Goal: Navigation & Orientation: Understand site structure

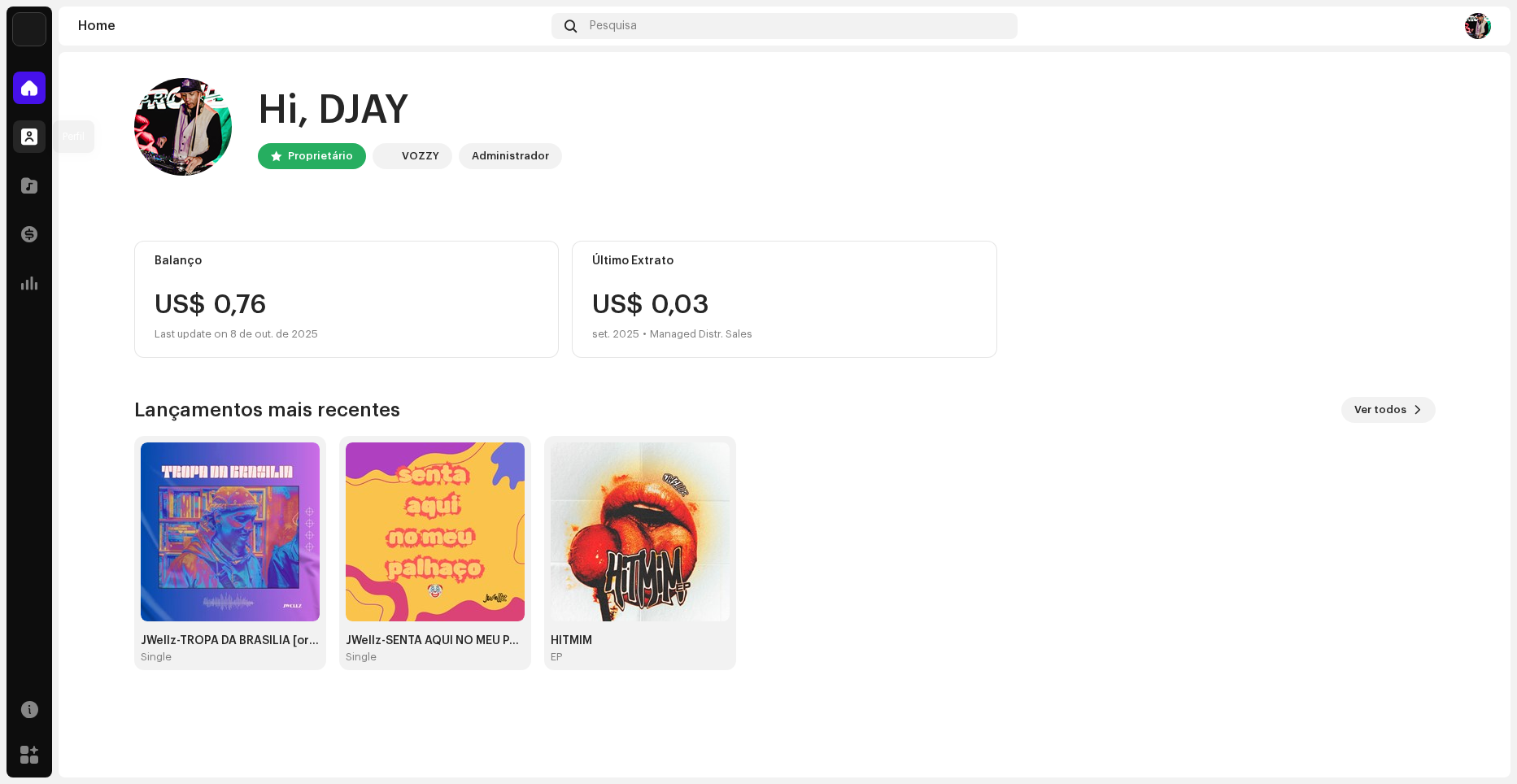
click at [27, 135] on span at bounding box center [29, 137] width 17 height 13
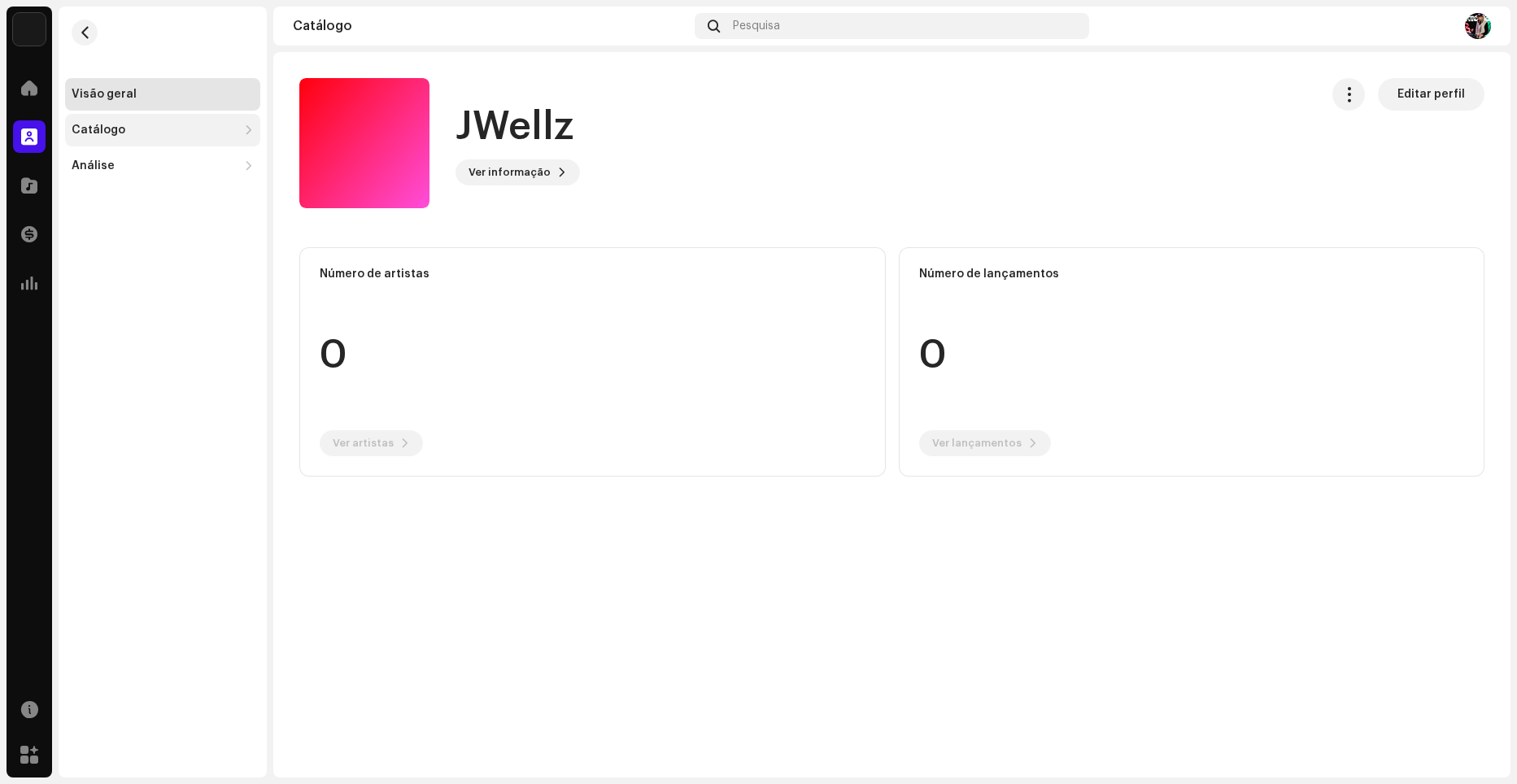
click at [130, 128] on div "Catálogo" at bounding box center [154, 130] width 166 height 13
click at [131, 166] on div "Lançamentos" at bounding box center [117, 165] width 79 height 13
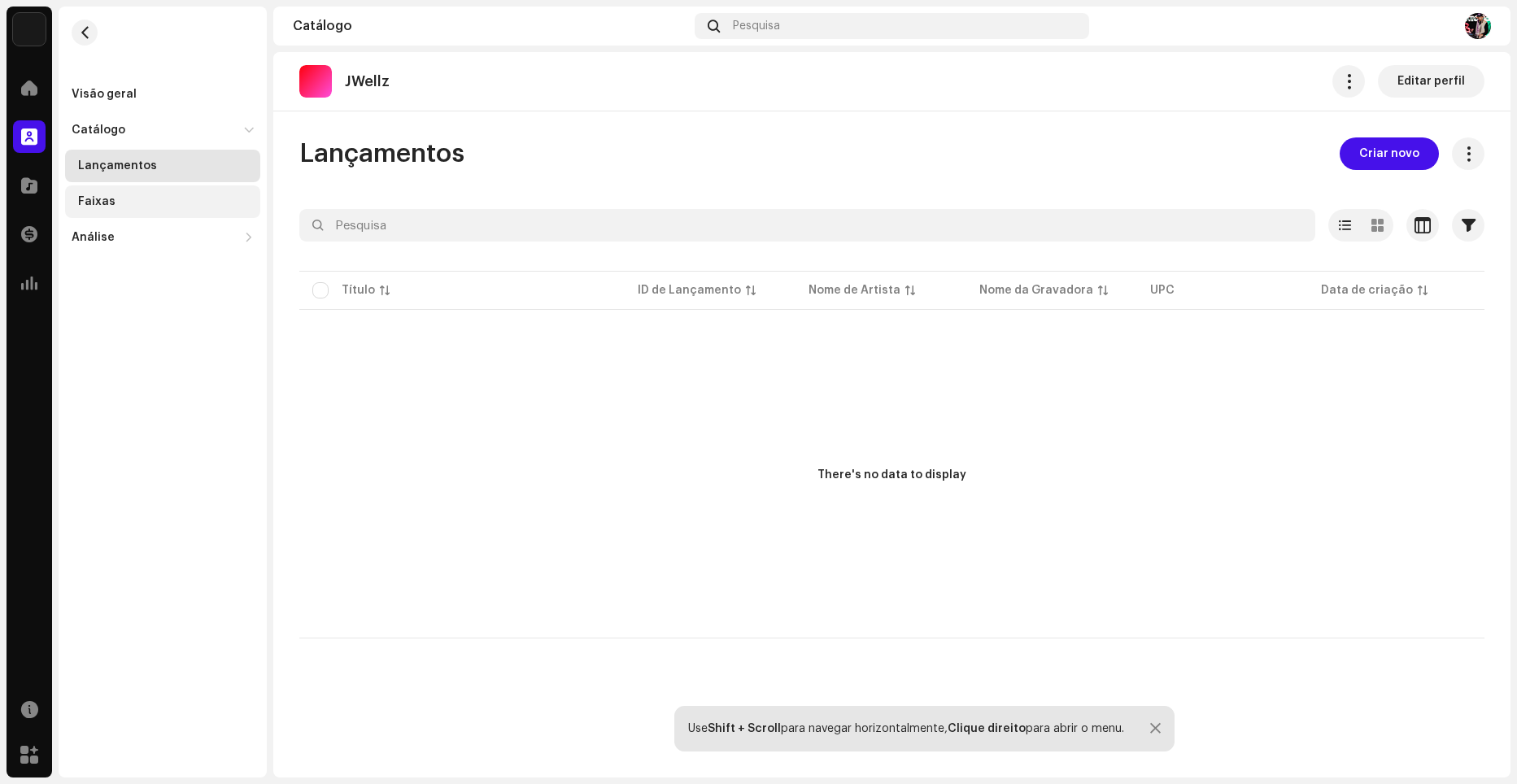
click at [127, 211] on div "Faixas" at bounding box center [163, 201] width 195 height 32
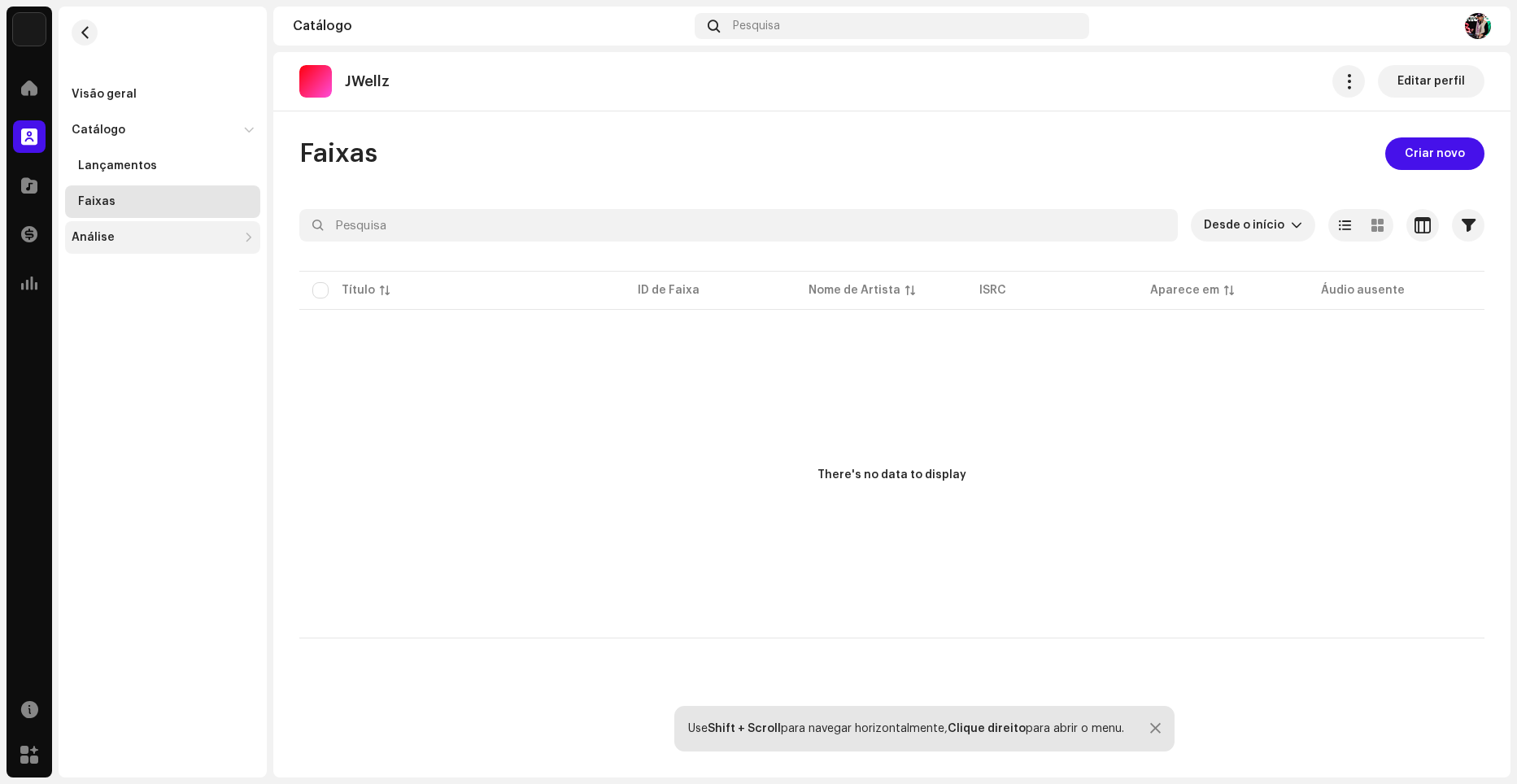
click at [90, 231] on div "Análise" at bounding box center [93, 237] width 44 height 13
click at [44, 193] on div at bounding box center [29, 184] width 32 height 32
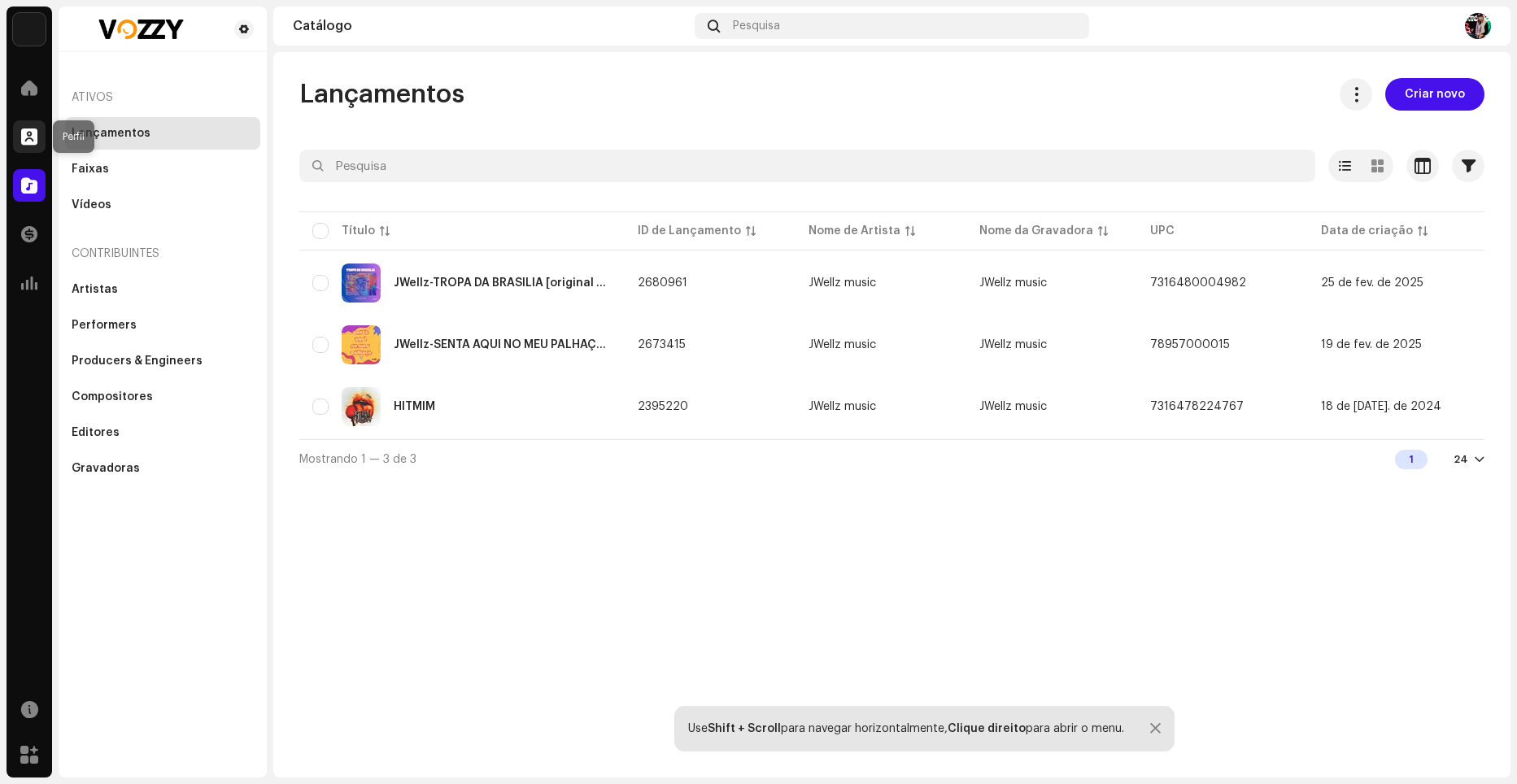
click at [36, 134] on span at bounding box center [29, 137] width 17 height 13
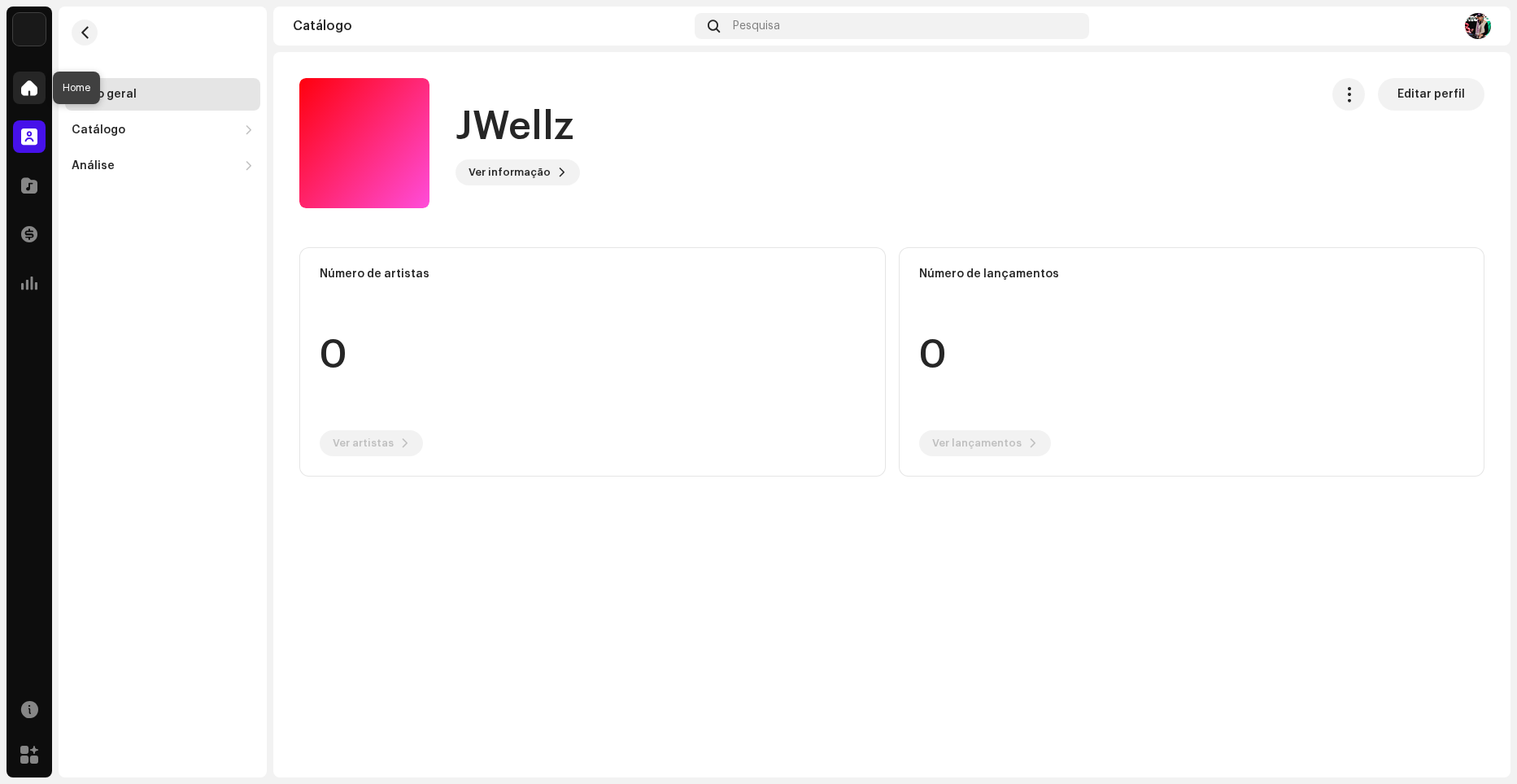
click at [35, 85] on span at bounding box center [29, 87] width 17 height 13
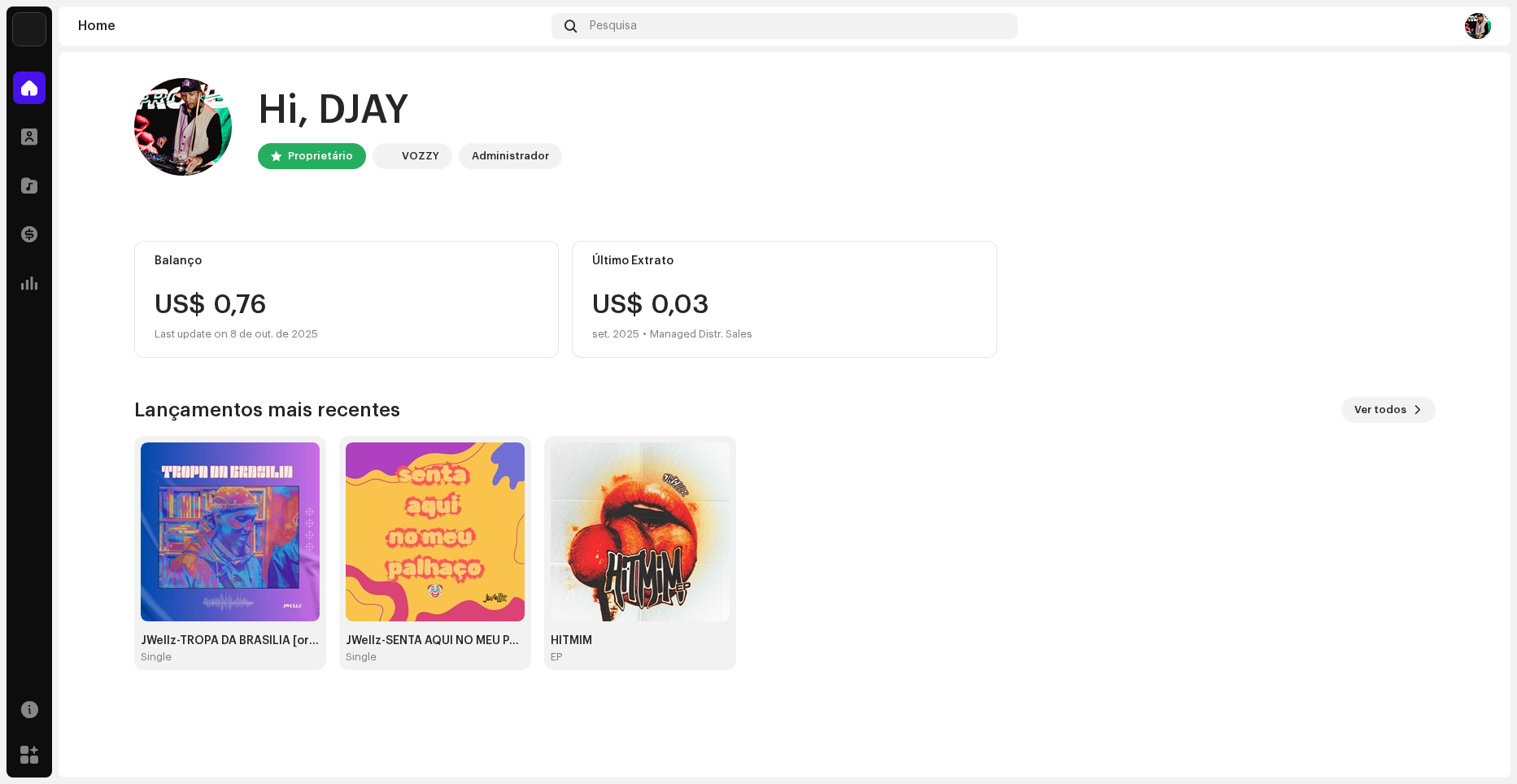
click at [304, 151] on div "Proprietário" at bounding box center [320, 156] width 65 height 19
click at [247, 291] on div "Balanço US$ 0,76 Last update on 8 de out. de 2025" at bounding box center [346, 299] width 426 height 117
click at [250, 307] on div "US$ 0,76" at bounding box center [347, 305] width 385 height 26
click at [496, 264] on div "Balanço" at bounding box center [347, 260] width 385 height 13
click at [35, 34] on img at bounding box center [29, 29] width 32 height 32
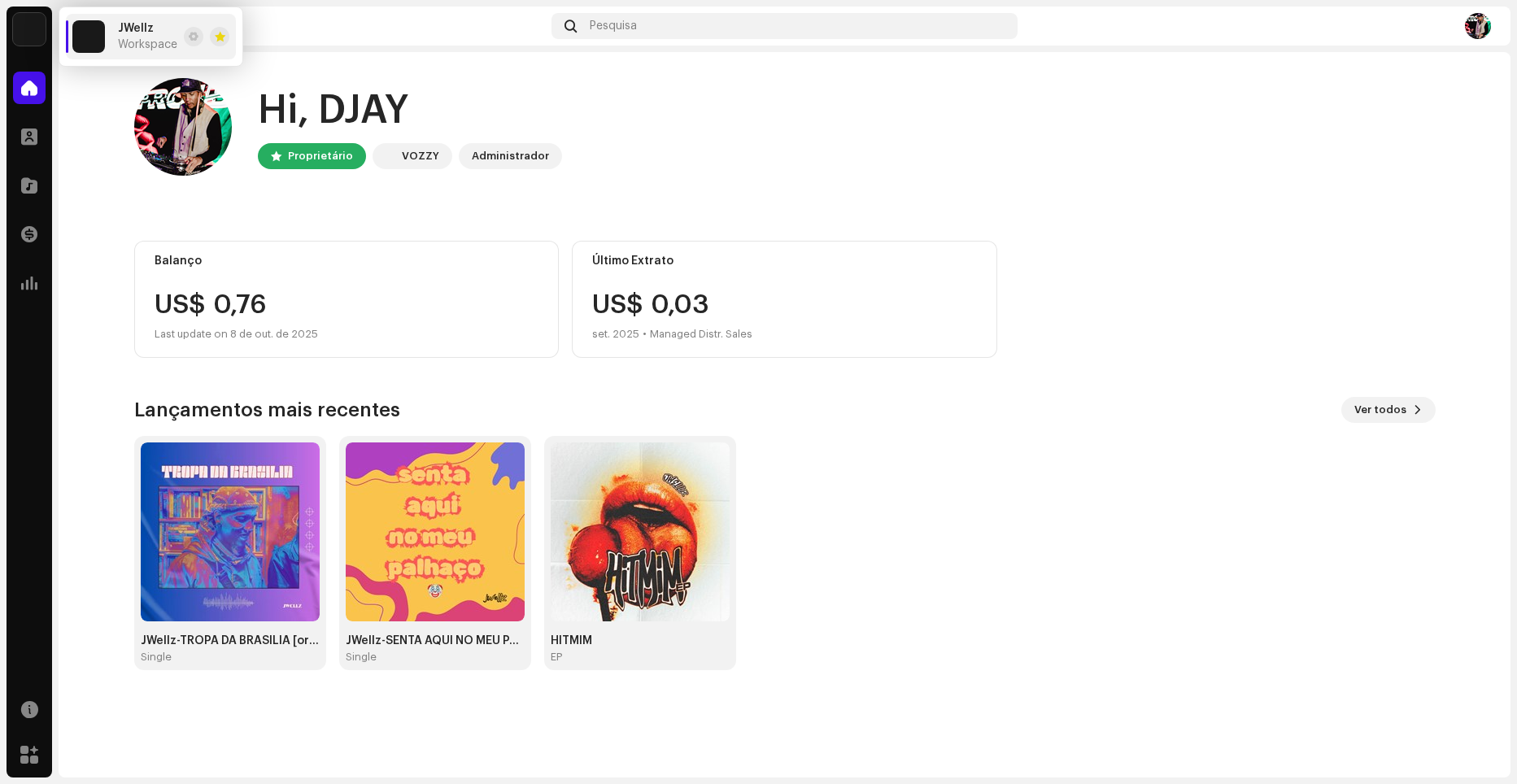
click at [35, 34] on img at bounding box center [29, 29] width 32 height 32
